Goal: Task Accomplishment & Management: Complete application form

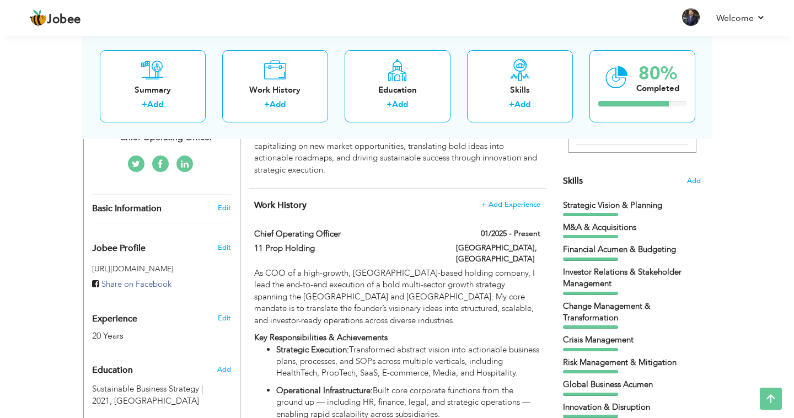
scroll to position [265, 0]
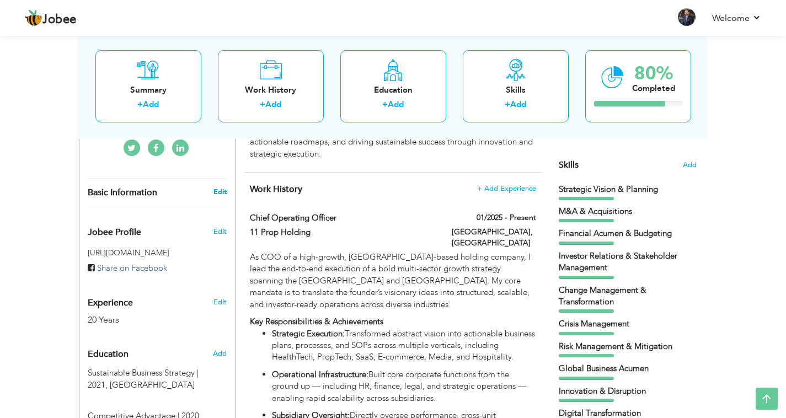
click at [224, 187] on link "Edit" at bounding box center [219, 192] width 13 height 10
type input "[PERSON_NAME]"
type input "[PHONE_NUMBER]"
select select "number:166"
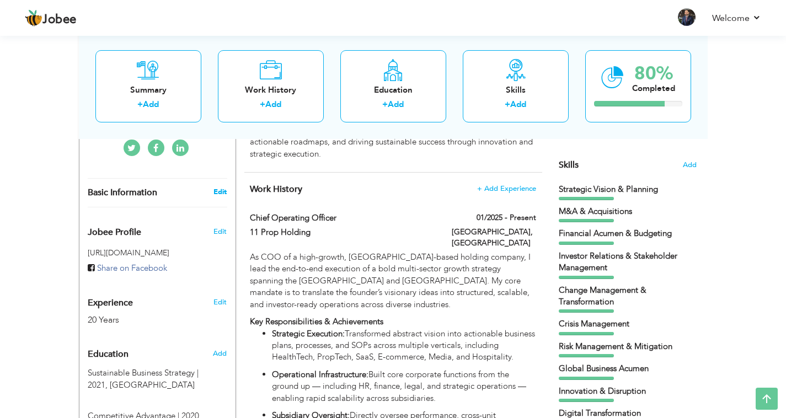
type input "[GEOGRAPHIC_DATA]"
select select "number:22"
type input "Chief Operating Officer"
type input "[DOMAIN_NAME][URL]"
type input "smuddassir13"
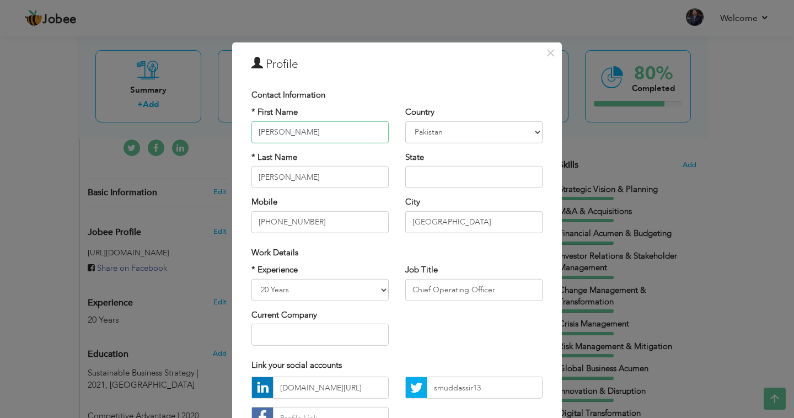
scroll to position [84, 0]
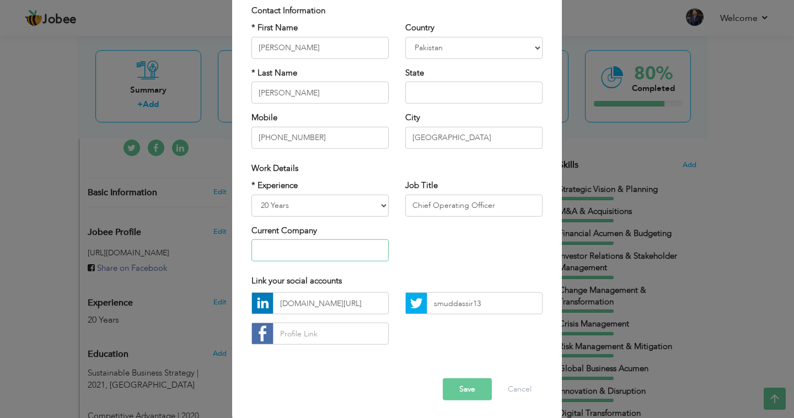
click at [314, 243] on input "text" at bounding box center [320, 250] width 137 height 22
type input "Curvions lab Inc."
type input "Chief Growth & Development Officer"
click at [459, 387] on button "Save" at bounding box center [467, 389] width 49 height 22
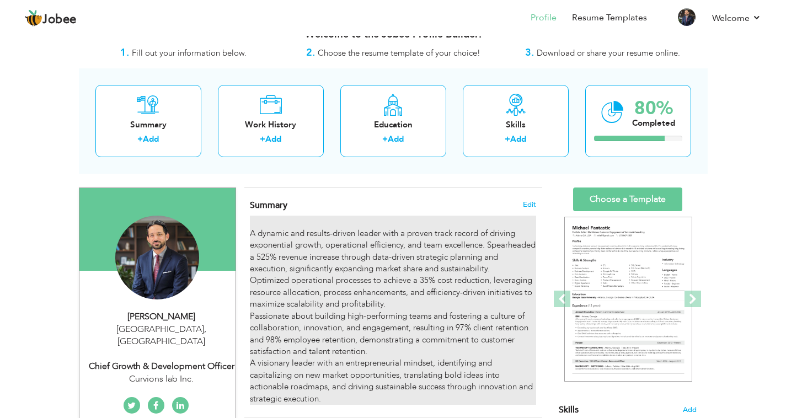
scroll to position [0, 0]
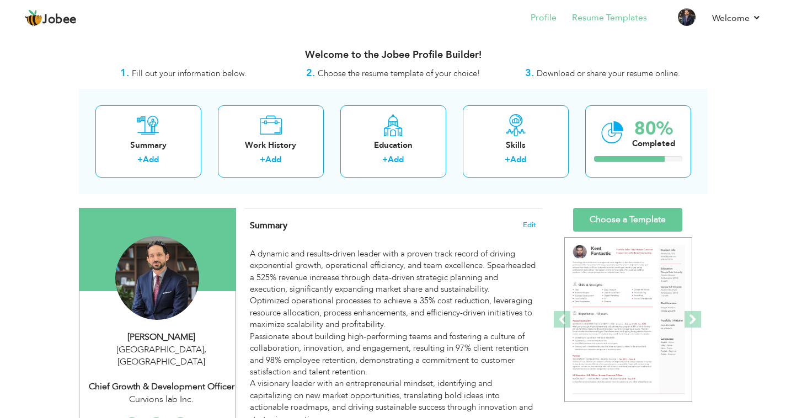
click at [624, 18] on link "Resume Templates" at bounding box center [609, 18] width 75 height 13
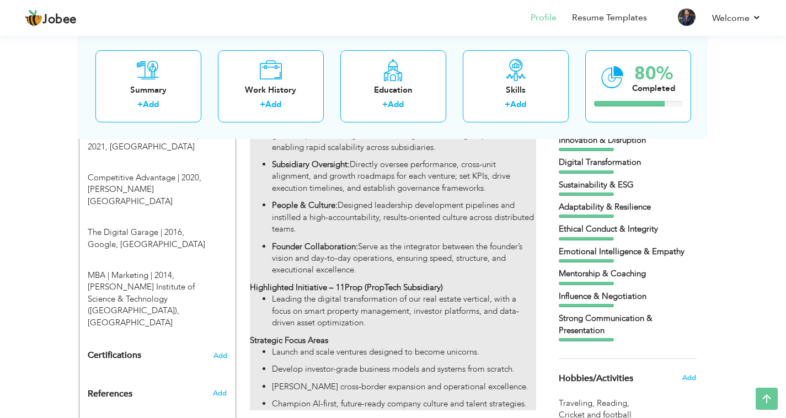
scroll to position [538, 0]
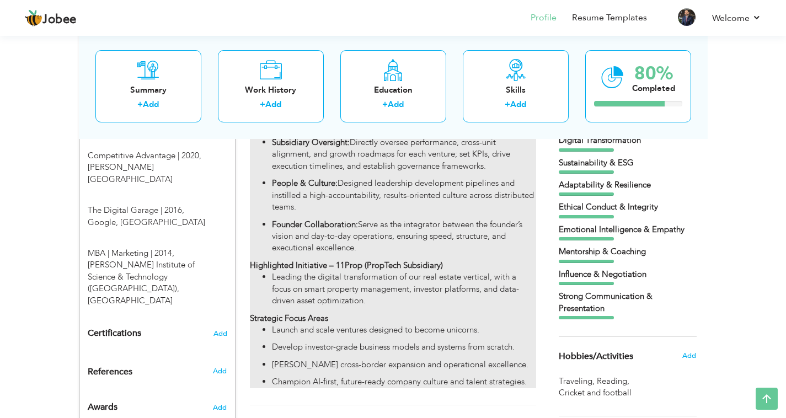
click at [483, 240] on div "As COO of a high-growth, UAE-based holding company, I lead the end-to-end execu…" at bounding box center [393, 183] width 286 height 410
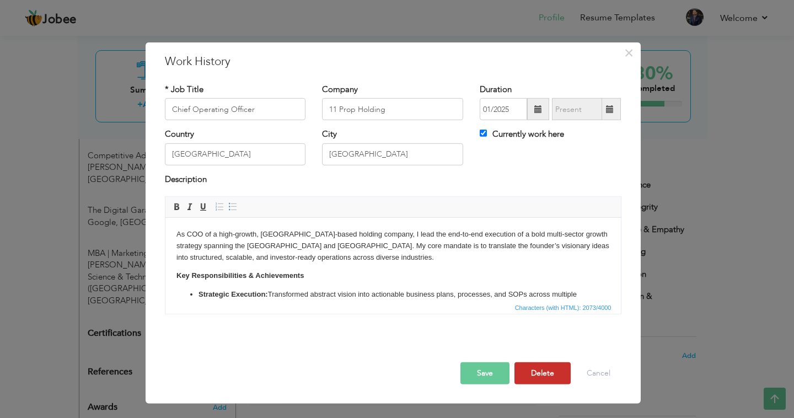
click at [551, 376] on button "Delete" at bounding box center [543, 373] width 56 height 22
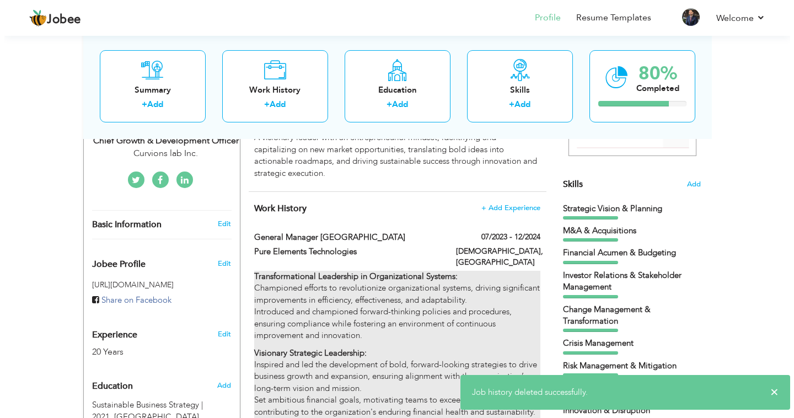
scroll to position [174, 0]
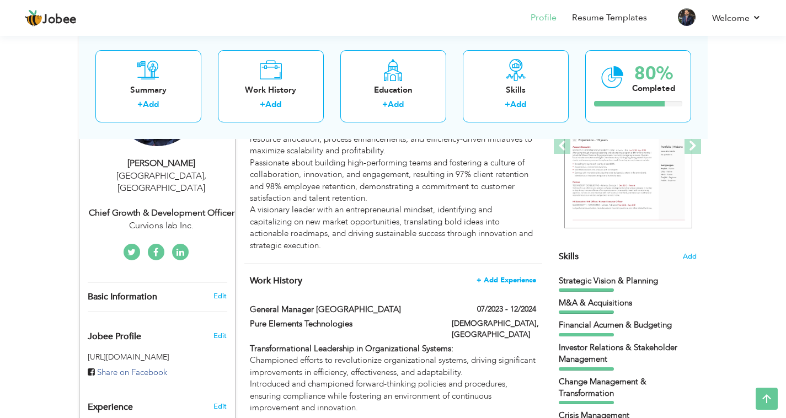
click at [518, 276] on span "+ Add Experience" at bounding box center [507, 280] width 60 height 8
checkbox input "false"
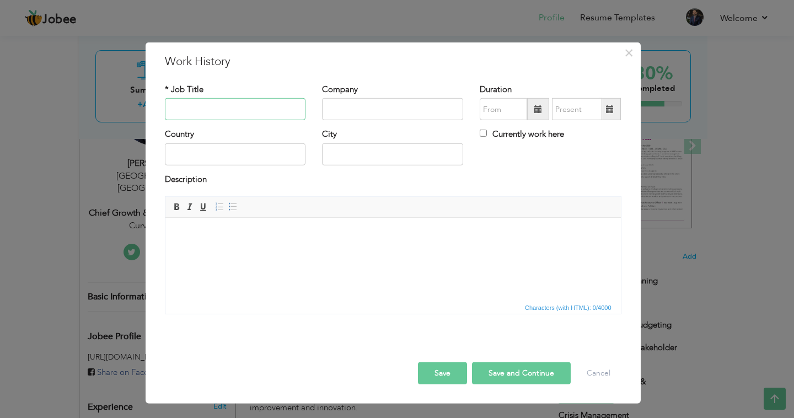
click at [223, 110] on input "text" at bounding box center [235, 109] width 141 height 22
click at [291, 110] on input "text" at bounding box center [235, 109] width 141 height 22
click at [275, 110] on input "text" at bounding box center [235, 109] width 141 height 22
type input "Chief Growth & Development Officer"
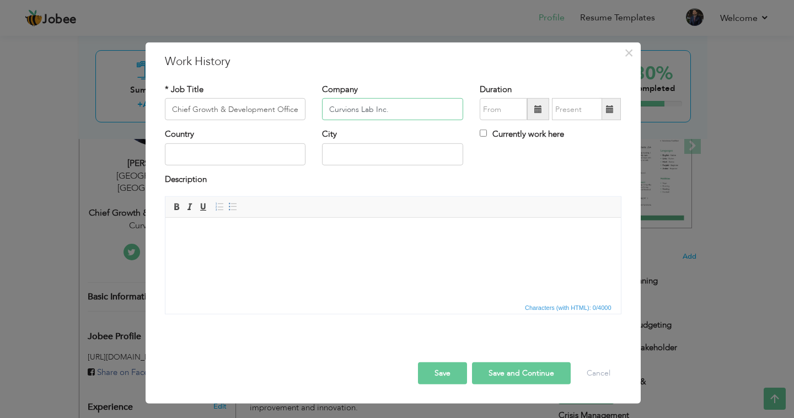
type input "Curvions Lab Inc."
click at [534, 104] on span at bounding box center [538, 109] width 22 height 22
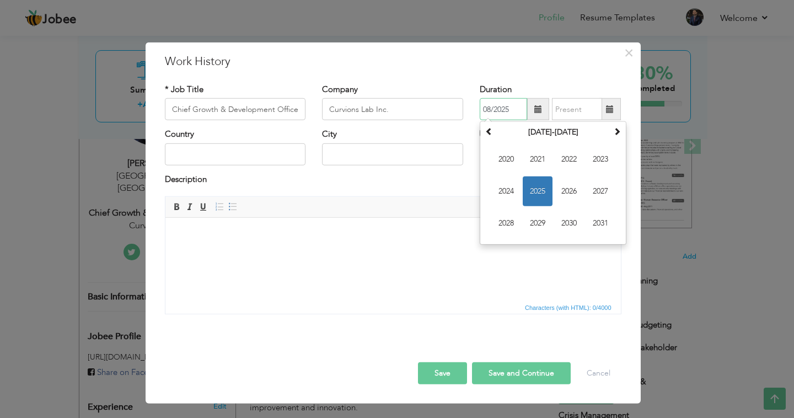
click at [543, 188] on span "2025" at bounding box center [538, 191] width 30 height 30
click at [509, 160] on span "Jan" at bounding box center [506, 160] width 30 height 30
type input "01/2025"
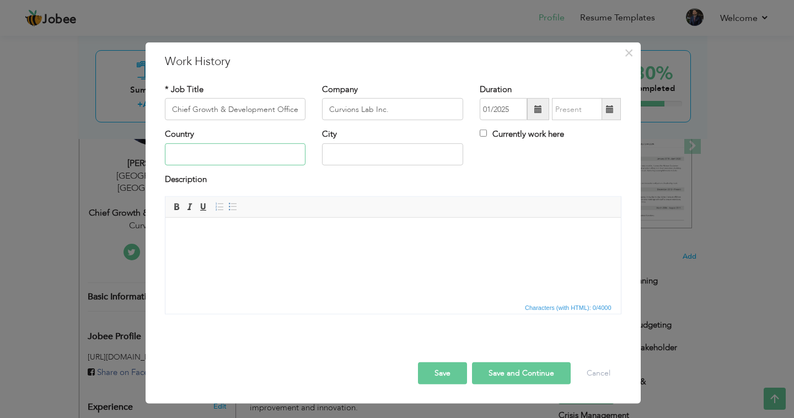
click at [286, 151] on input "text" at bounding box center [235, 154] width 141 height 22
click at [295, 152] on input "text" at bounding box center [235, 154] width 141 height 22
type input "I"
type input "[GEOGRAPHIC_DATA]"
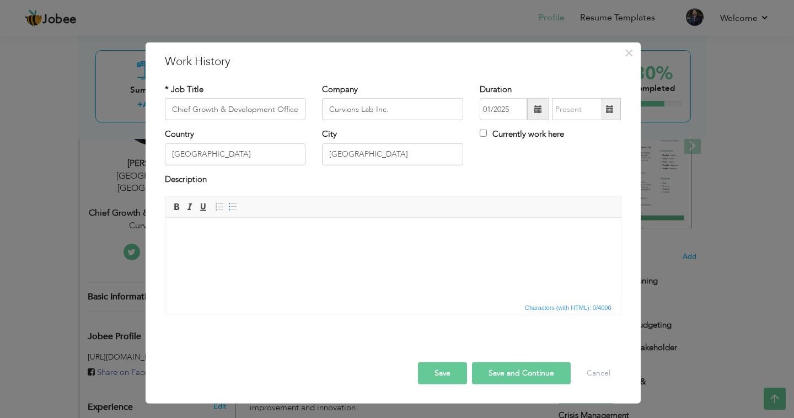
paste body
click at [267, 252] on html at bounding box center [393, 235] width 456 height 34
click at [302, 229] on body "​​​​​​​" at bounding box center [393, 235] width 434 height 12
click at [221, 251] on html "​​​​​​​" at bounding box center [393, 235] width 456 height 34
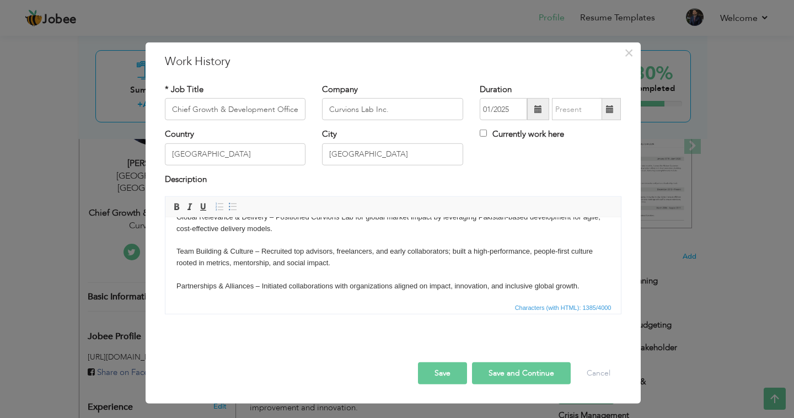
scroll to position [169, 0]
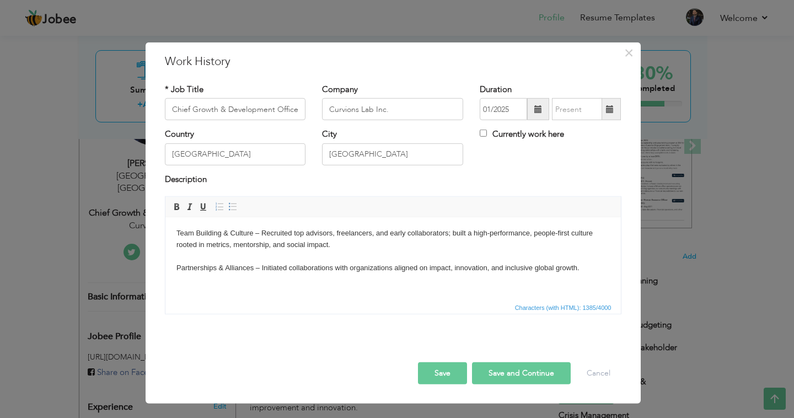
click at [202, 290] on body "As the Founding Leader and Chief Growth & Development Officer of Curvions Lab, …" at bounding box center [393, 185] width 434 height 251
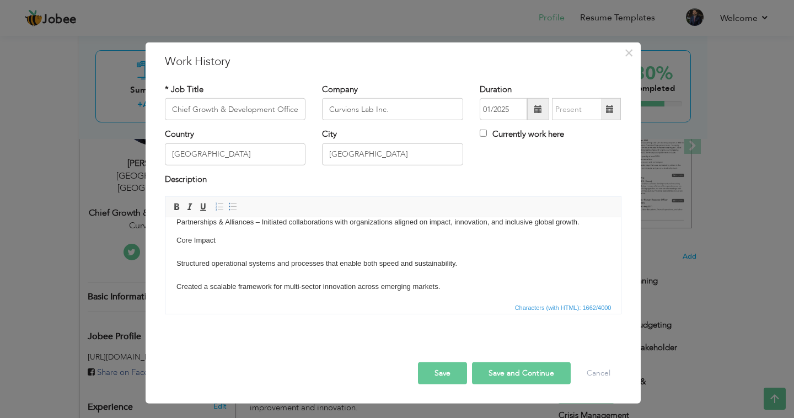
scroll to position [229, 0]
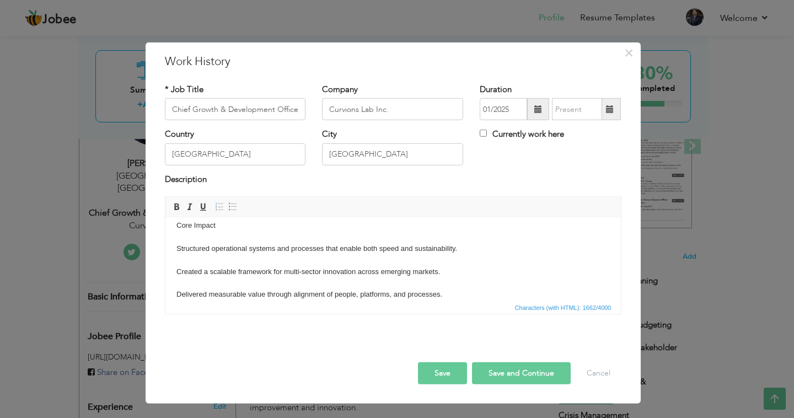
click at [504, 377] on button "Save and Continue" at bounding box center [521, 373] width 99 height 22
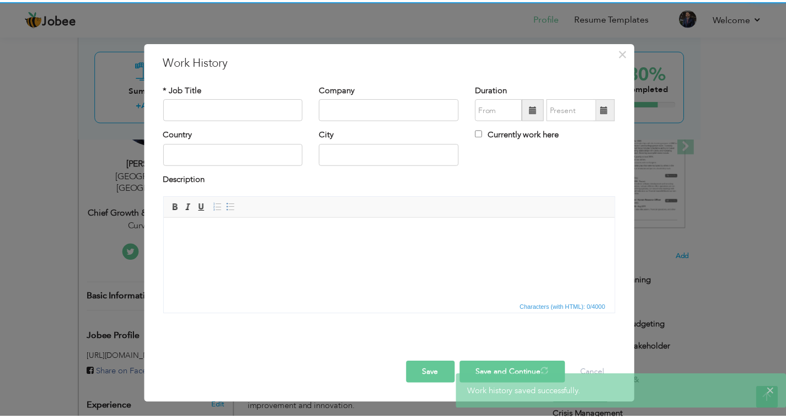
scroll to position [0, 0]
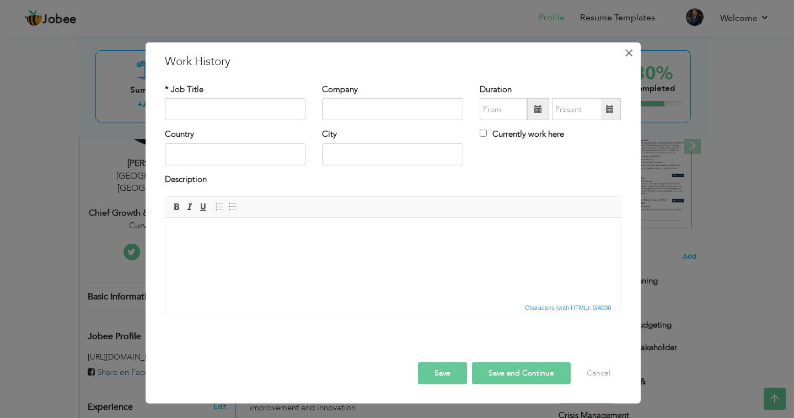
click at [633, 54] on span "×" at bounding box center [628, 53] width 9 height 20
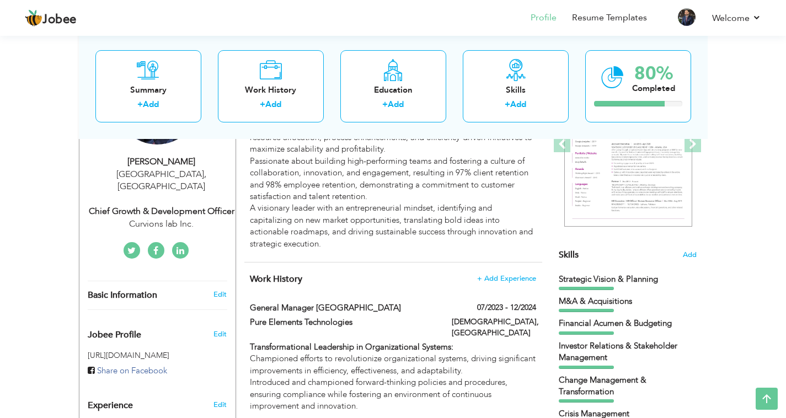
scroll to position [98, 0]
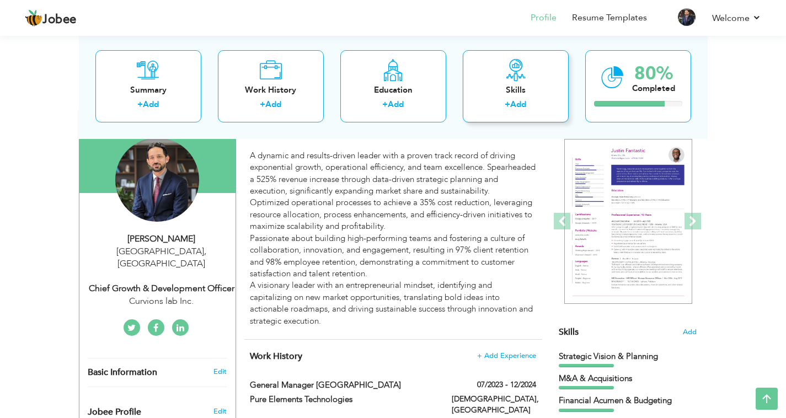
click at [497, 90] on div "Skills" at bounding box center [516, 90] width 88 height 12
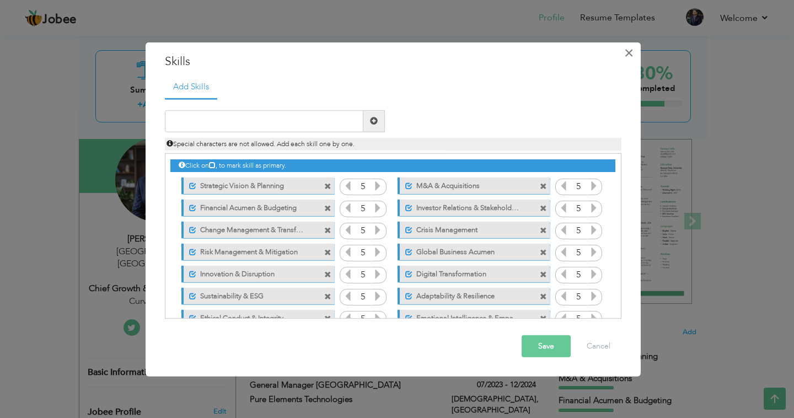
click at [624, 51] on span "×" at bounding box center [628, 53] width 9 height 20
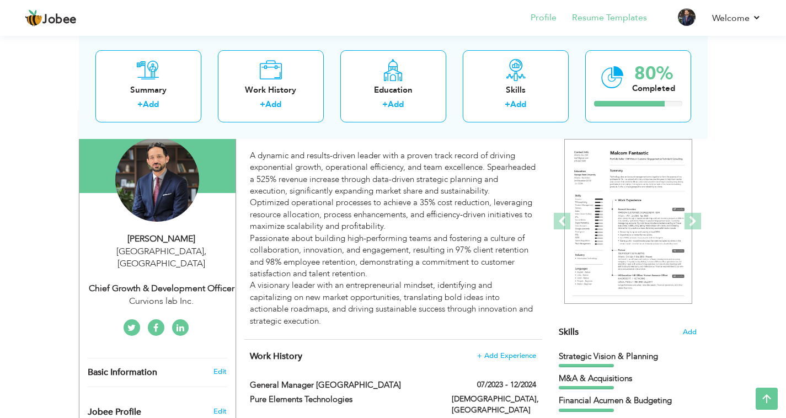
click at [613, 17] on link "Resume Templates" at bounding box center [609, 18] width 75 height 13
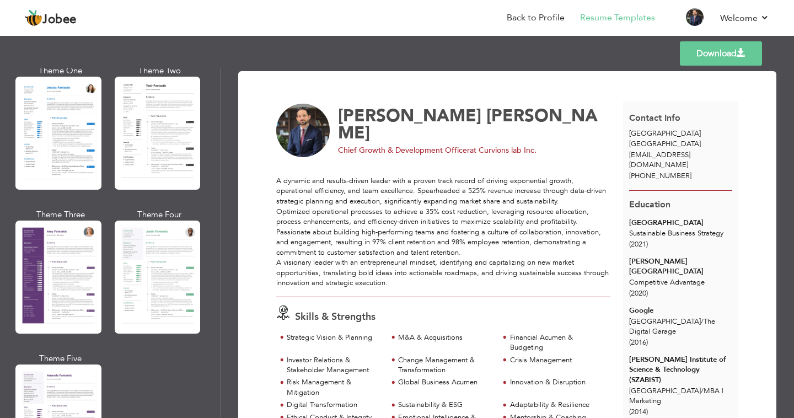
scroll to position [859, 0]
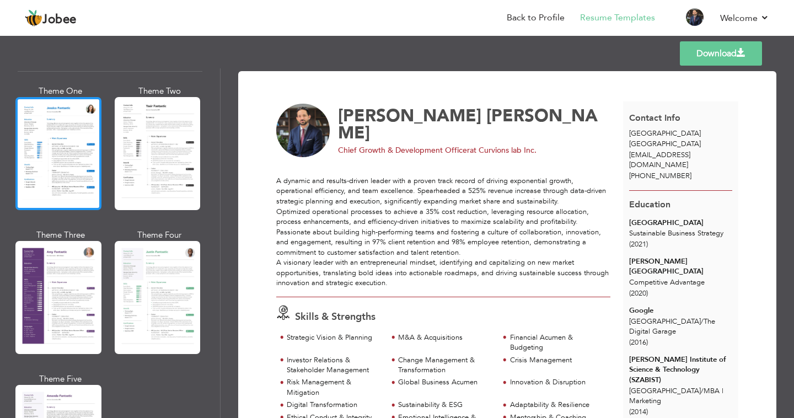
click at [72, 161] on div at bounding box center [58, 153] width 86 height 113
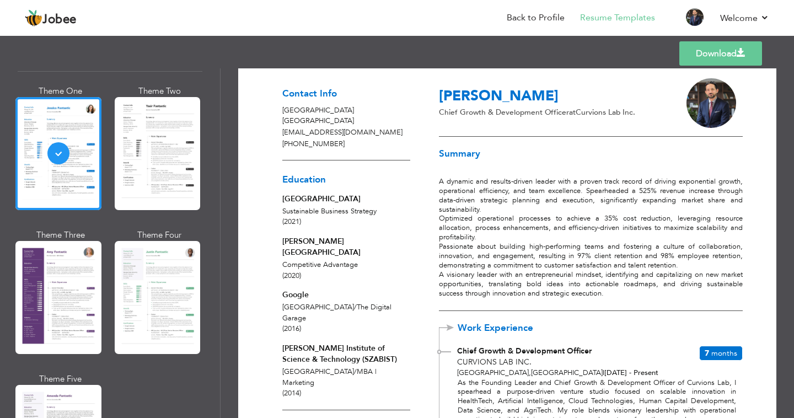
scroll to position [0, 0]
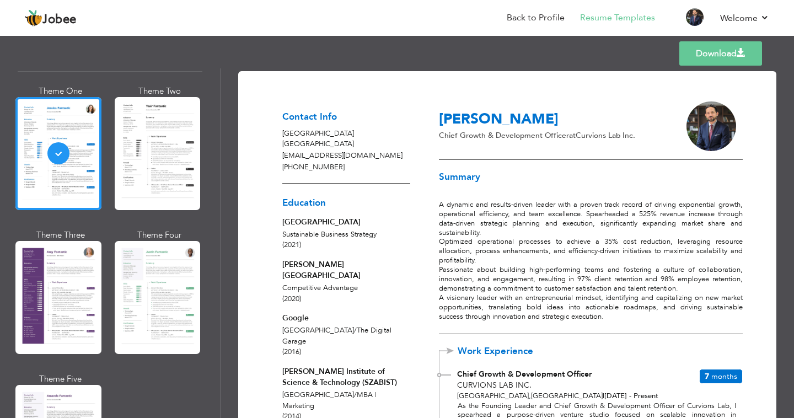
click at [745, 57] on span at bounding box center [741, 53] width 9 height 9
